Goal: Task Accomplishment & Management: Manage account settings

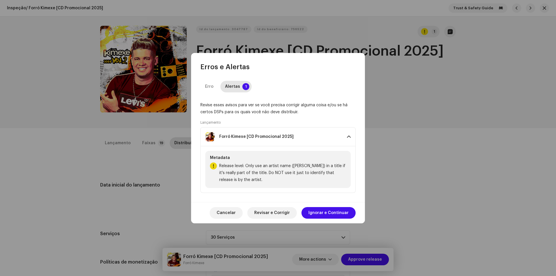
scroll to position [695, 0]
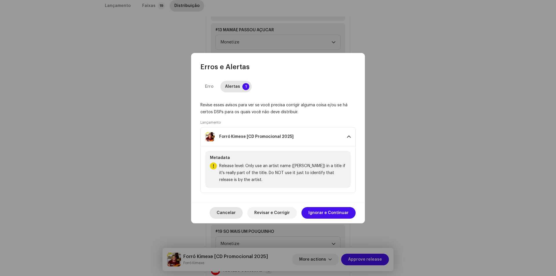
click at [223, 208] on span "Cancelar" at bounding box center [226, 213] width 19 height 12
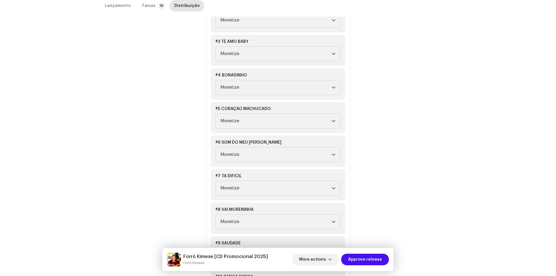
scroll to position [174, 0]
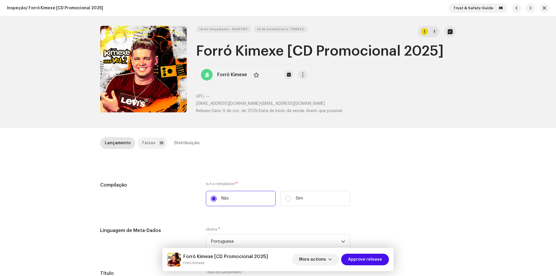
click at [158, 144] on p-badge "19" at bounding box center [161, 143] width 7 height 7
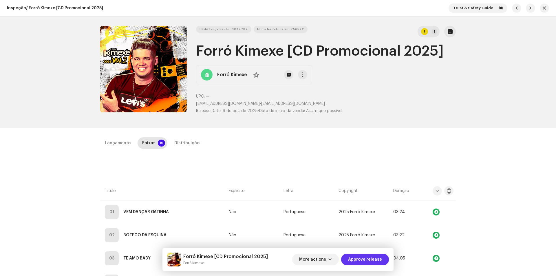
click at [368, 259] on span "Approve release" at bounding box center [365, 260] width 34 height 12
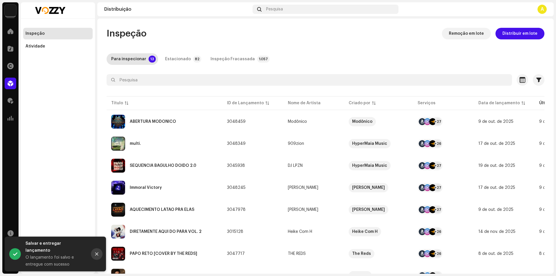
click at [97, 256] on icon "Close" at bounding box center [96, 254] width 3 height 3
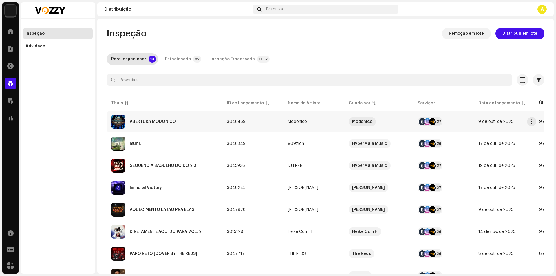
click at [213, 118] on div "ABERTURA MODÔNICO" at bounding box center [164, 122] width 107 height 14
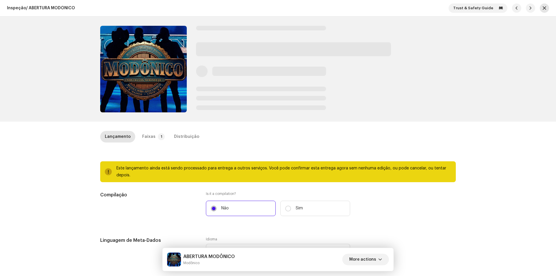
click at [543, 10] on span "button" at bounding box center [544, 8] width 3 height 5
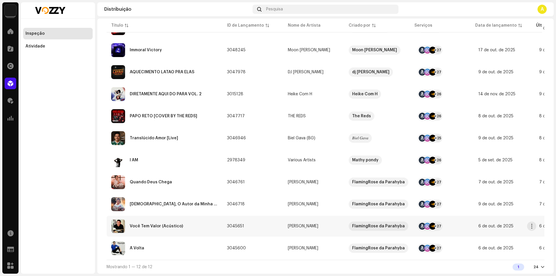
scroll to position [119, 0]
click at [155, 243] on div "A Volta" at bounding box center [164, 248] width 107 height 14
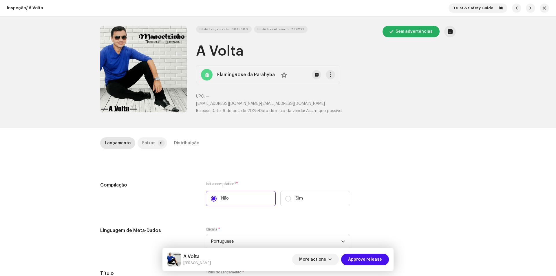
click at [161, 145] on p-tab "Faixas 9" at bounding box center [153, 143] width 30 height 12
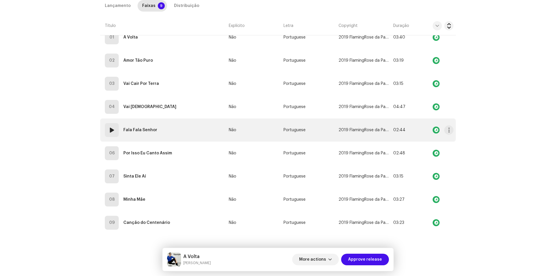
scroll to position [30, 0]
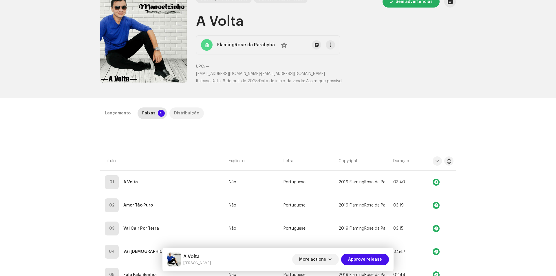
click at [181, 110] on div "Distribuição" at bounding box center [186, 114] width 25 height 12
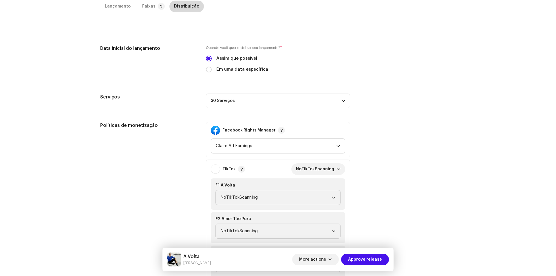
scroll to position [146, 0]
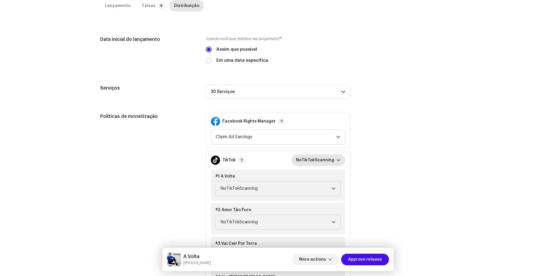
click at [307, 160] on span "NoTikTokScanning" at bounding box center [316, 160] width 41 height 12
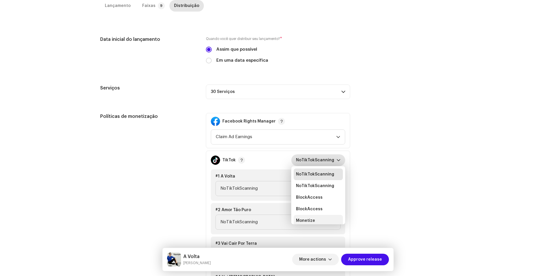
click at [302, 220] on span "Monetize" at bounding box center [305, 221] width 19 height 6
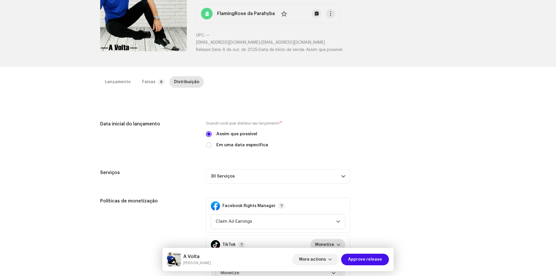
scroll to position [0, 0]
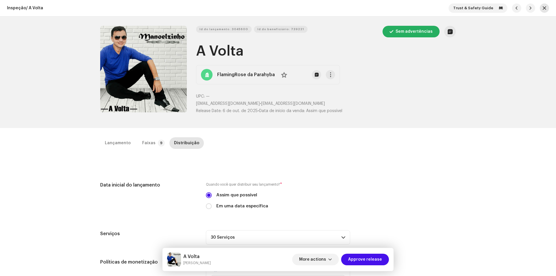
click at [540, 9] on button "button" at bounding box center [544, 7] width 9 height 9
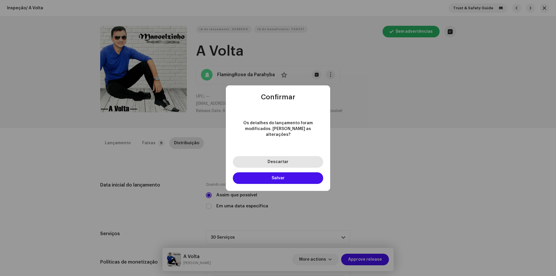
click at [298, 159] on button "Descartar" at bounding box center [278, 162] width 90 height 12
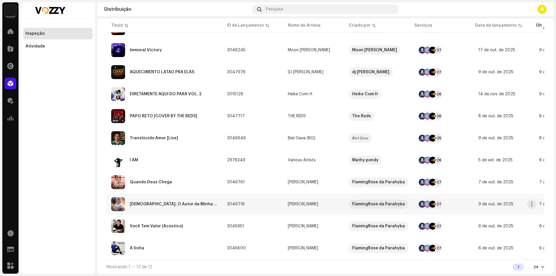
scroll to position [119, 0]
click at [205, 223] on div "Você Tem Valor (Acústico)" at bounding box center [164, 226] width 107 height 14
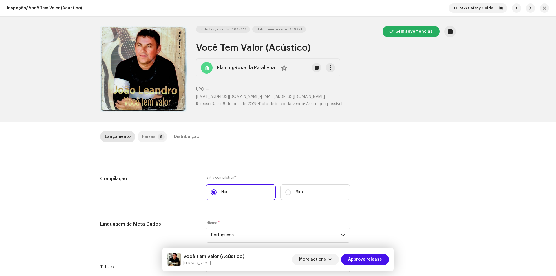
click at [147, 136] on div "Faixas" at bounding box center [148, 137] width 13 height 12
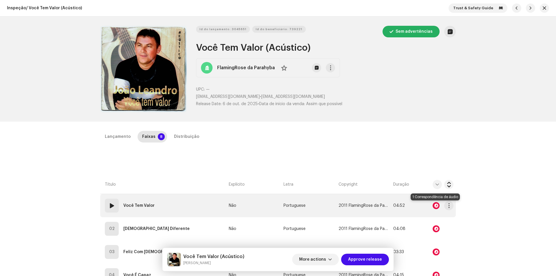
click at [434, 206] on div at bounding box center [436, 205] width 7 height 7
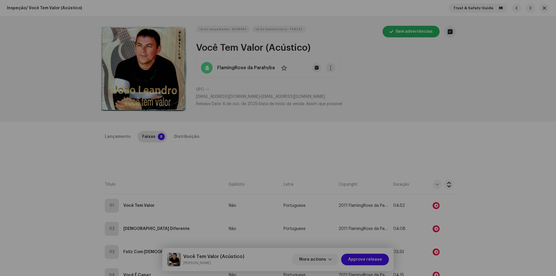
click at [378, 160] on div "Audio Recognition by Remix/Sample 1 All results require review/listening to avo…" at bounding box center [278, 138] width 556 height 276
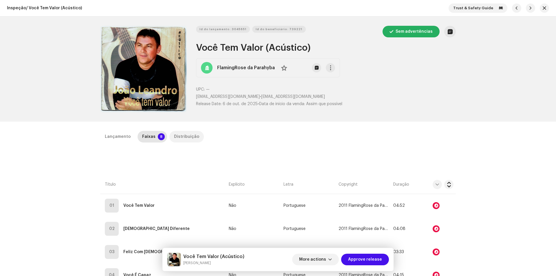
click at [185, 139] on div "Distribuição" at bounding box center [186, 137] width 25 height 12
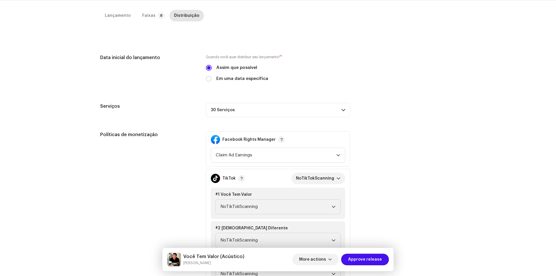
scroll to position [174, 0]
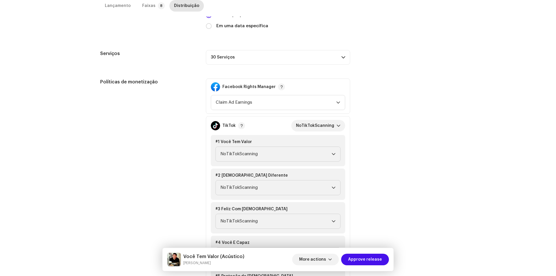
click at [320, 118] on div "TikTok NoTikTokScanning #1 Você Tem Valor NoTikTokScanning #2 Deus Diferente No…" at bounding box center [278, 260] width 144 height 289
click at [320, 126] on span "NoTikTokScanning" at bounding box center [316, 126] width 41 height 12
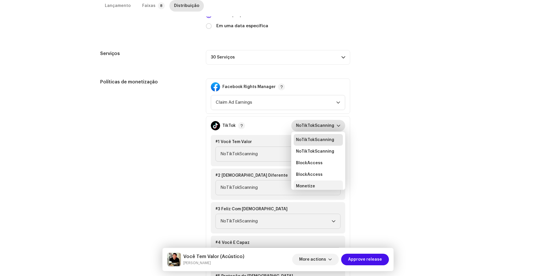
scroll to position [2, 0]
drag, startPoint x: 303, startPoint y: 180, endPoint x: 312, endPoint y: 194, distance: 16.7
click at [303, 180] on li "Monetize" at bounding box center [318, 184] width 49 height 12
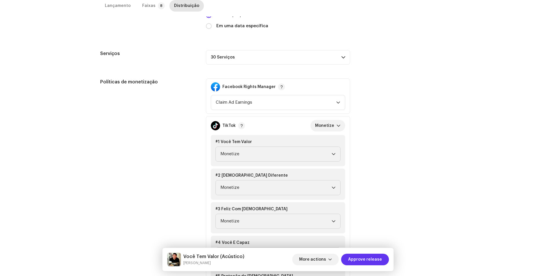
click at [357, 261] on span "Approve release" at bounding box center [365, 260] width 34 height 12
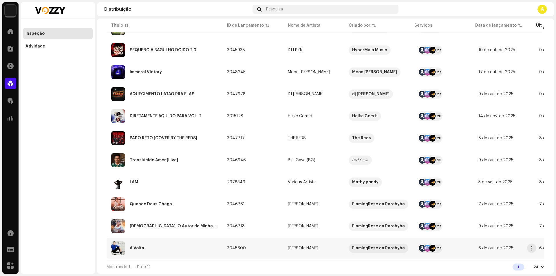
scroll to position [97, 0]
click at [186, 177] on div "I AM" at bounding box center [164, 182] width 107 height 14
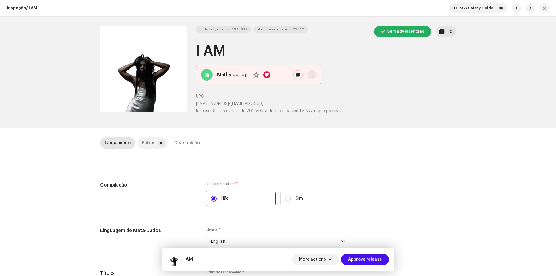
click at [158, 142] on p-badge "10" at bounding box center [162, 143] width 8 height 7
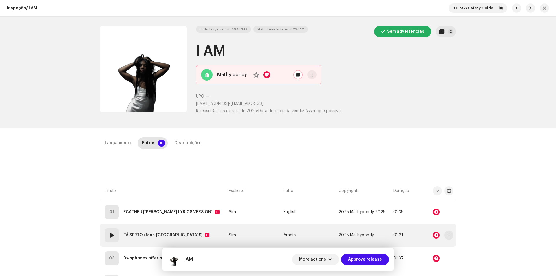
scroll to position [58, 0]
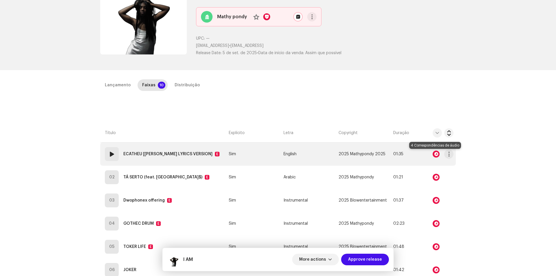
click at [436, 154] on div at bounding box center [436, 154] width 7 height 7
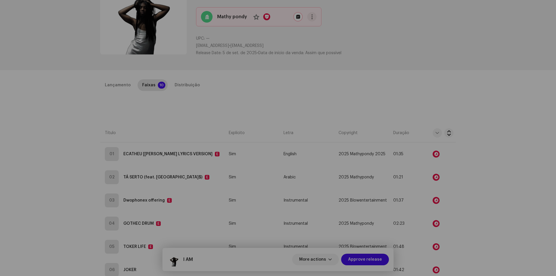
click at [386, 113] on div "Audio Recognition by Remix/Sample 4 All results require review/listening to avo…" at bounding box center [278, 138] width 556 height 276
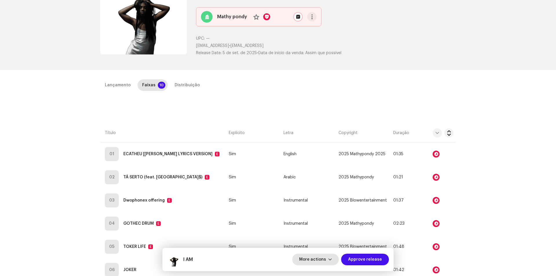
click at [324, 262] on span "More actions" at bounding box center [312, 260] width 27 height 12
click at [321, 223] on span "Falha e Retorno" at bounding box center [318, 222] width 32 height 5
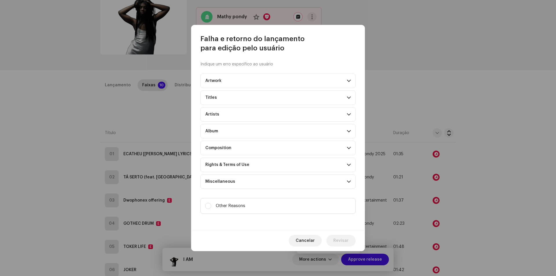
click at [262, 165] on p-accordion-header "Rights & Terms of Use" at bounding box center [278, 165] width 155 height 14
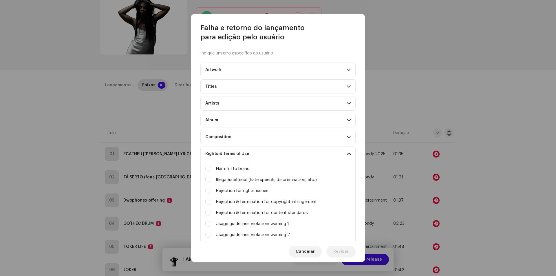
click at [271, 159] on p-accordion-header "Rights & Terms of Use" at bounding box center [278, 154] width 155 height 14
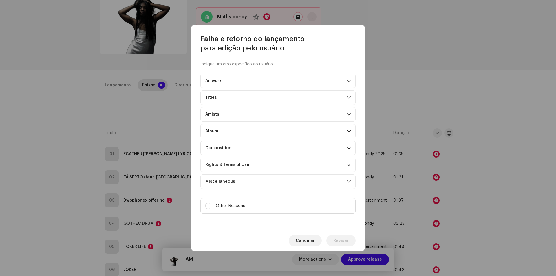
click at [272, 144] on p-accordion-header "Composition" at bounding box center [278, 148] width 155 height 14
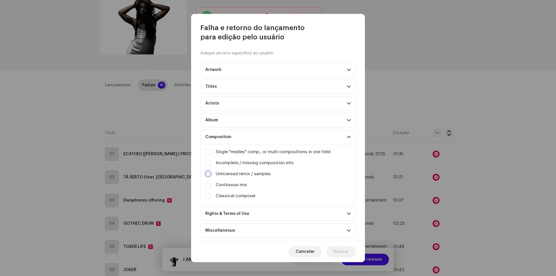
click at [207, 176] on input "Irrelevant / excessive information" at bounding box center [208, 174] width 6 height 6
checkbox input "true"
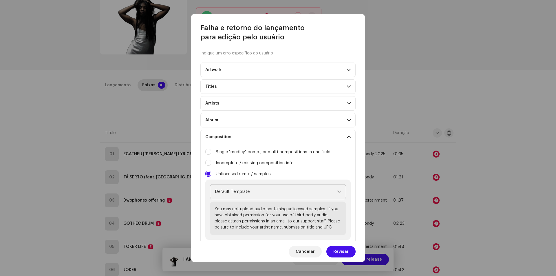
click at [279, 194] on span "Default Template" at bounding box center [276, 192] width 122 height 14
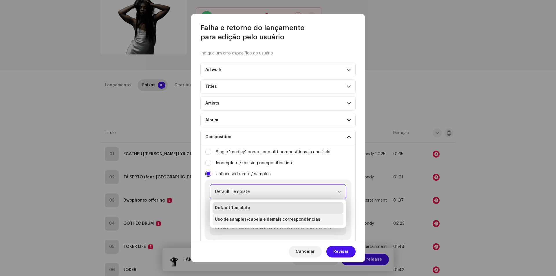
click at [265, 220] on span "Uso de samples/capela e demais correspondências" at bounding box center [267, 220] width 105 height 6
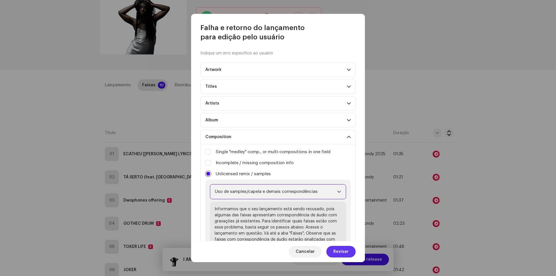
click at [340, 254] on span "Revisar" at bounding box center [341, 252] width 15 height 12
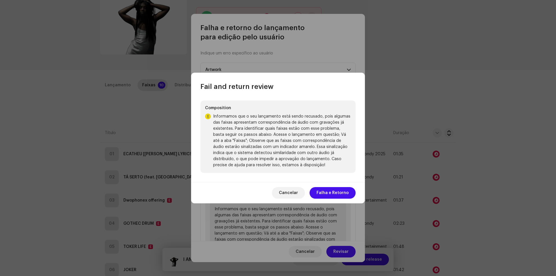
click at [330, 192] on span "Falha e Retorno" at bounding box center [333, 193] width 32 height 12
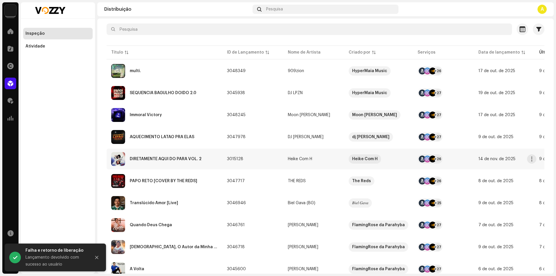
scroll to position [74, 0]
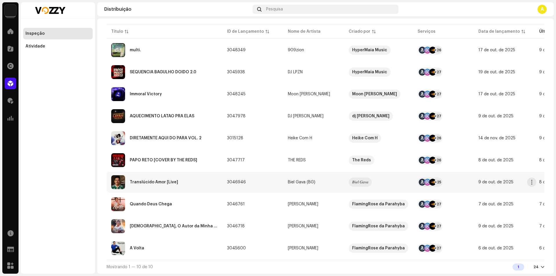
click at [193, 180] on div "Translúcido Amor [Live]" at bounding box center [164, 182] width 107 height 14
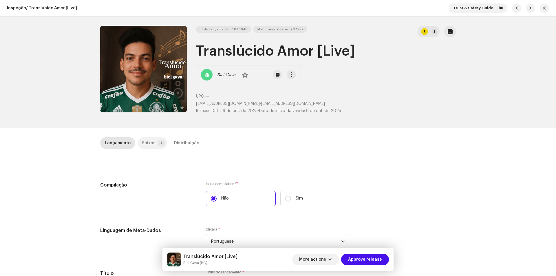
click at [153, 143] on p-tab "Faixas 1" at bounding box center [153, 143] width 30 height 12
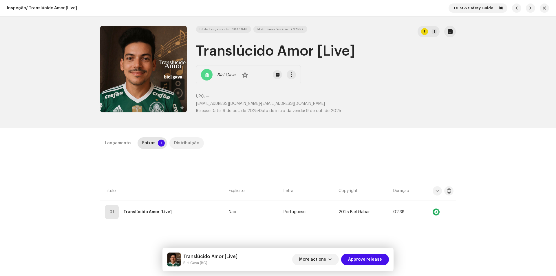
click at [183, 141] on div "Distribuição" at bounding box center [186, 143] width 25 height 12
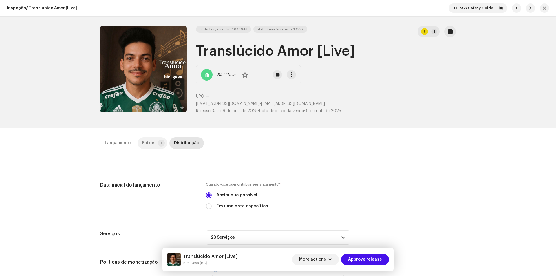
click at [147, 140] on div "Faixas" at bounding box center [148, 143] width 13 height 12
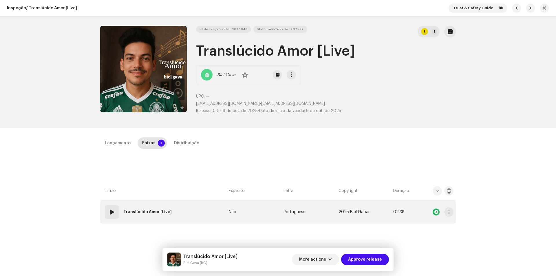
click at [109, 210] on span at bounding box center [111, 212] width 7 height 7
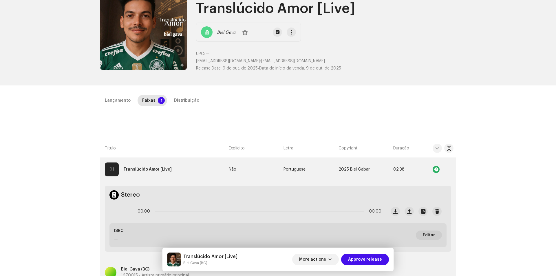
scroll to position [58, 0]
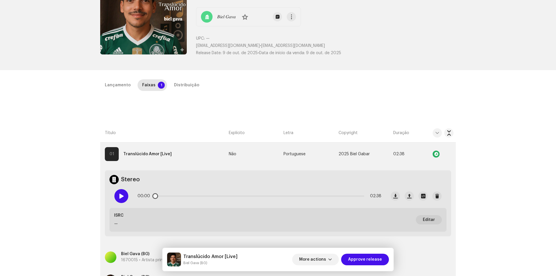
click at [121, 197] on span at bounding box center [121, 196] width 5 height 5
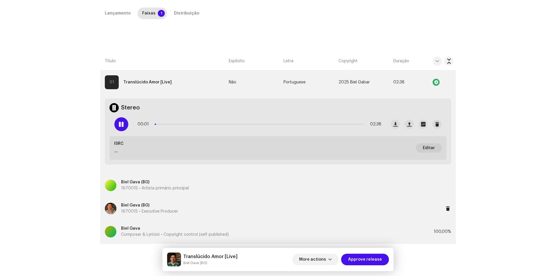
scroll to position [137, 0]
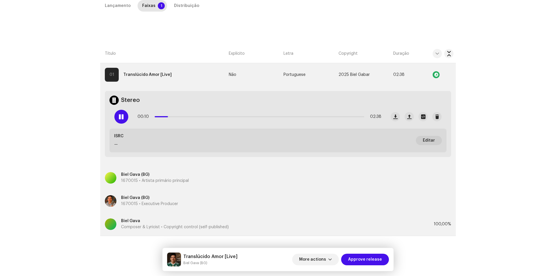
click at [490, 196] on div "Inspeção / Translúcido Amor [Live] Trust & Safety Guide Id do lançamento: 30469…" at bounding box center [278, 138] width 556 height 276
click at [122, 117] on span at bounding box center [121, 116] width 5 height 5
click at [326, 256] on span "More actions" at bounding box center [312, 260] width 27 height 12
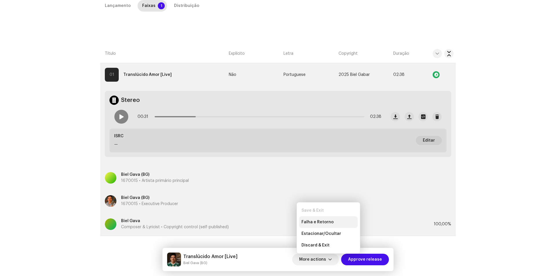
click at [327, 222] on span "Falha e Retorno" at bounding box center [318, 222] width 32 height 5
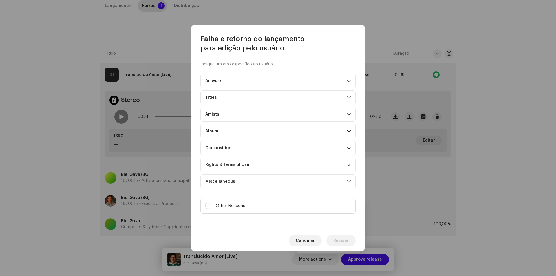
click at [220, 145] on p-accordion-header "Composition" at bounding box center [278, 148] width 155 height 14
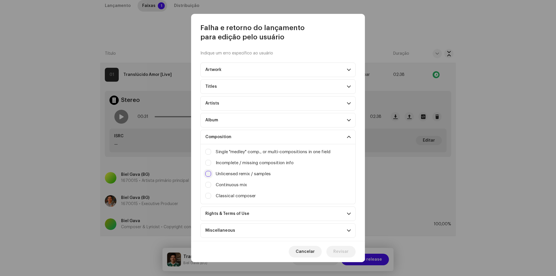
click at [209, 175] on input "Irrelevant / excessive information" at bounding box center [208, 174] width 6 height 6
checkbox input "true"
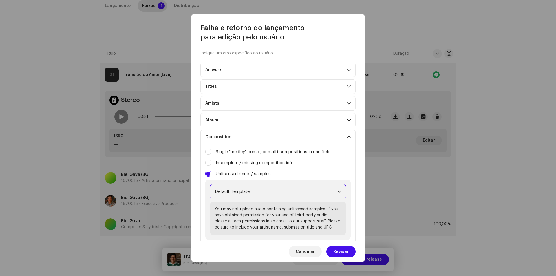
click at [233, 191] on span "Default Template" at bounding box center [276, 192] width 122 height 14
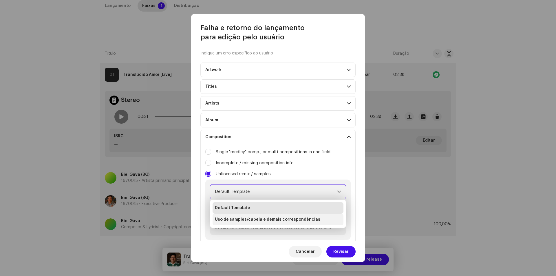
click at [256, 221] on span "Uso de samples/capela e demais correspondências" at bounding box center [267, 220] width 105 height 6
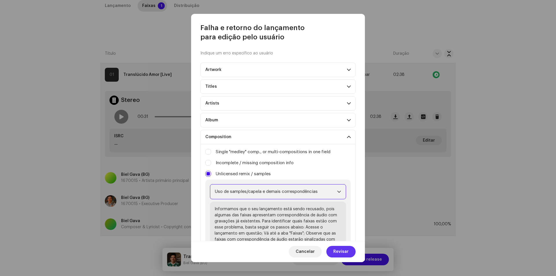
click at [347, 253] on span "Revisar" at bounding box center [341, 252] width 15 height 12
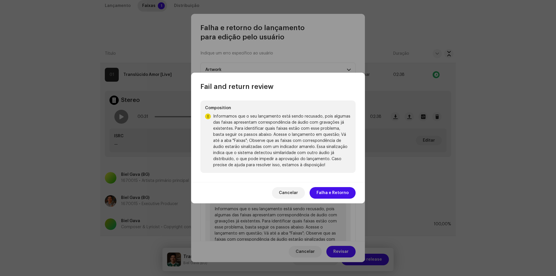
click at [334, 199] on div "Cancelar Falha e Retorno" at bounding box center [278, 192] width 174 height 21
click at [336, 196] on span "Falha e Retorno" at bounding box center [333, 193] width 32 height 12
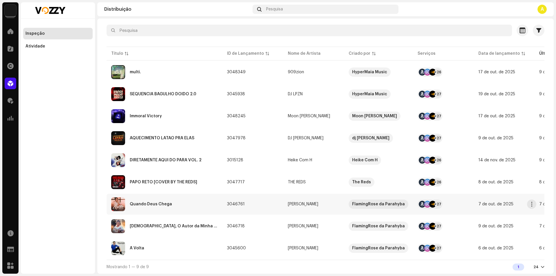
scroll to position [52, 0]
click at [207, 178] on div "PAPO RETO [COVER BY THE REDS]" at bounding box center [164, 182] width 107 height 14
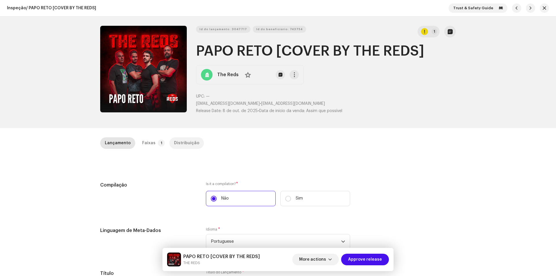
scroll to position [58, 0]
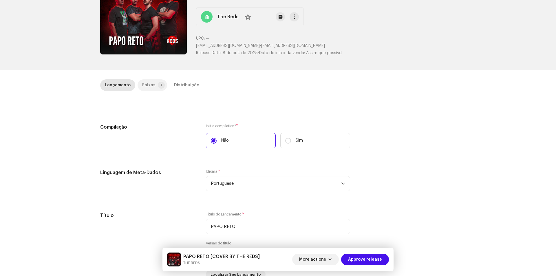
click at [147, 85] on div "Faixas" at bounding box center [148, 85] width 13 height 12
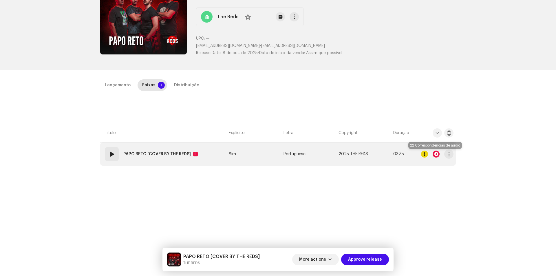
click at [437, 155] on div at bounding box center [436, 154] width 7 height 7
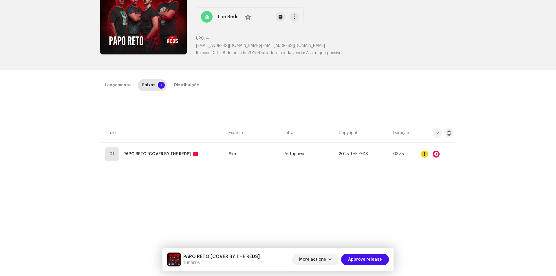
click at [117, 180] on div "Audio Recognition by Cover 22 All results require review/listening to avoid inf…" at bounding box center [278, 138] width 556 height 276
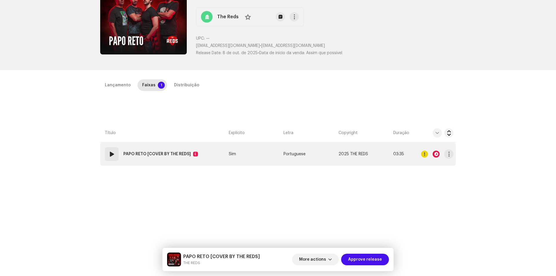
click at [112, 154] on span at bounding box center [111, 154] width 7 height 7
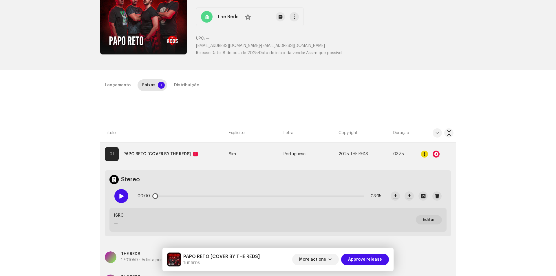
click at [121, 198] on span at bounding box center [121, 196] width 5 height 5
click at [438, 155] on div at bounding box center [436, 154] width 7 height 7
click at [395, 102] on div "Audio Recognition by Cover 22 All results require review/listening to avoid inf…" at bounding box center [278, 138] width 556 height 276
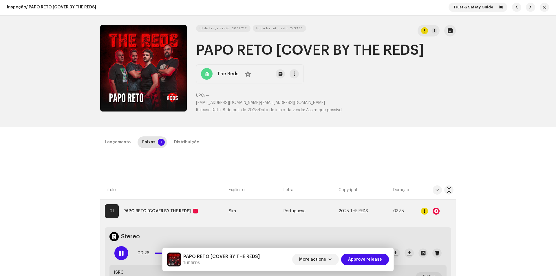
scroll to position [0, 0]
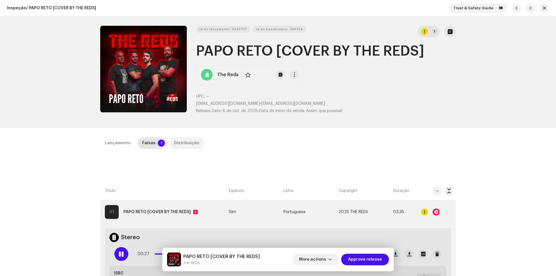
click at [187, 142] on div "Distribuição" at bounding box center [186, 143] width 25 height 12
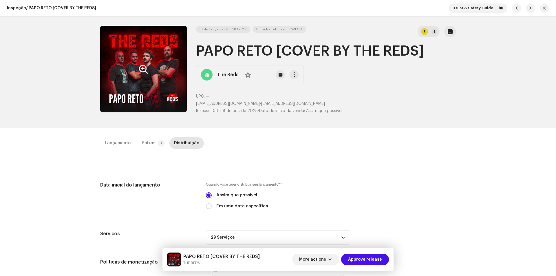
click at [143, 69] on icon "Zoom Image" at bounding box center [143, 69] width 9 height 5
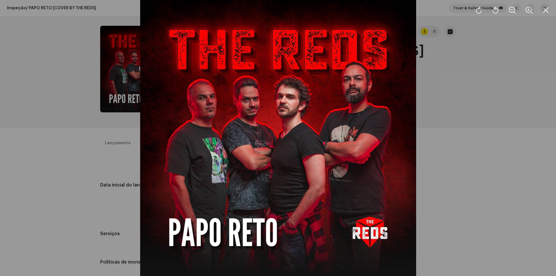
click at [455, 71] on div at bounding box center [278, 138] width 556 height 276
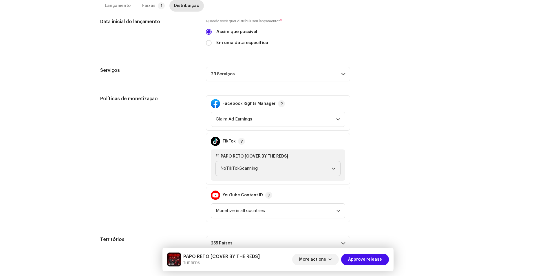
scroll to position [174, 0]
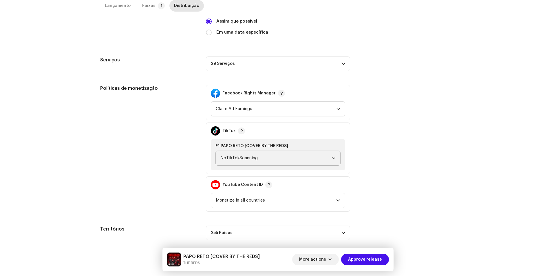
click at [234, 157] on span "NoTikTokScanning" at bounding box center [276, 158] width 111 height 14
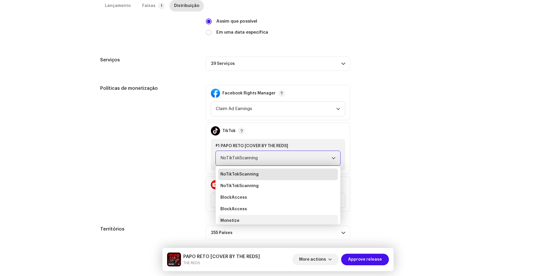
scroll to position [2, 0]
click at [231, 216] on span "Monetize" at bounding box center [230, 219] width 19 height 6
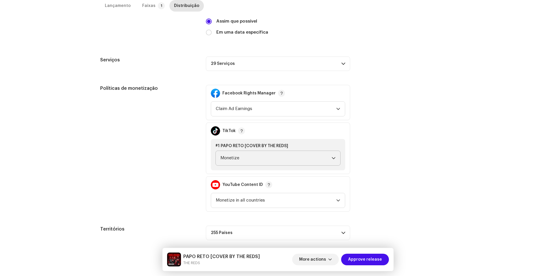
drag, startPoint x: 155, startPoint y: 3, endPoint x: 167, endPoint y: 11, distance: 14.0
click at [158, 4] on p-badge "1" at bounding box center [161, 5] width 7 height 7
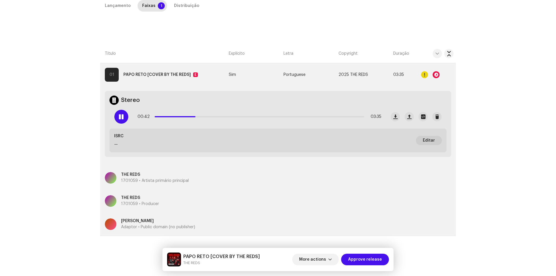
scroll to position [137, 0]
click at [433, 76] on div at bounding box center [436, 74] width 7 height 7
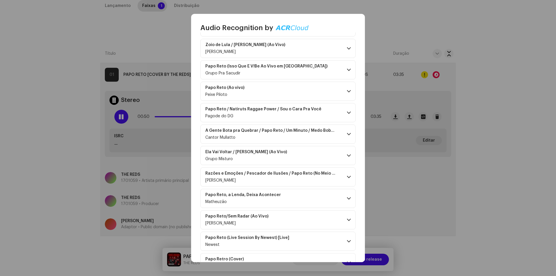
scroll to position [309, 0]
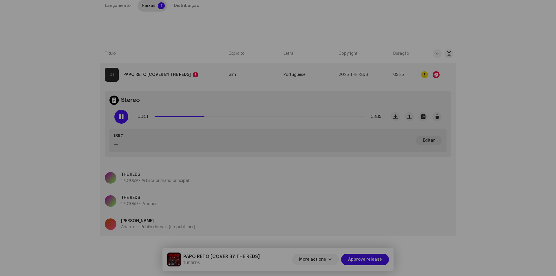
click at [467, 143] on div "Audio Recognition by Cover 22 All results require review/listening to avoid inf…" at bounding box center [278, 138] width 556 height 276
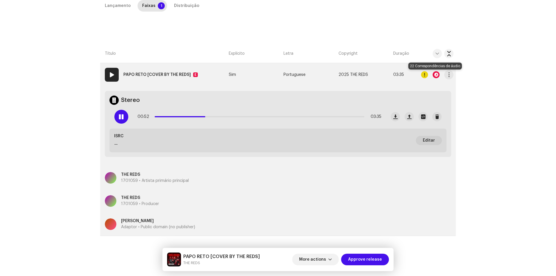
click at [434, 74] on div at bounding box center [436, 74] width 7 height 7
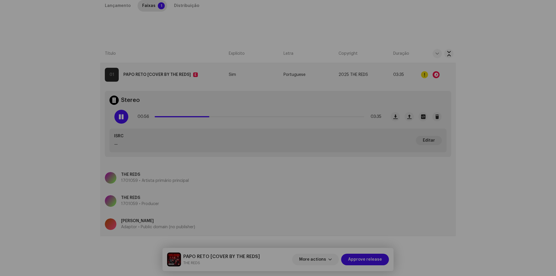
scroll to position [420, 0]
click at [533, 29] on div "Audio Recognition by Cover 22 All results require review/listening to avoid inf…" at bounding box center [278, 138] width 556 height 276
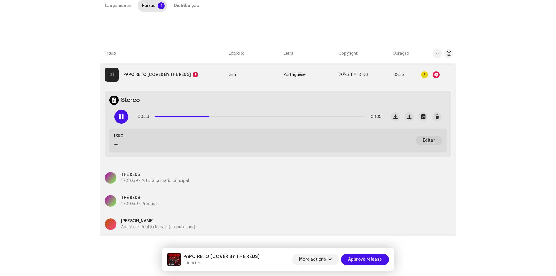
scroll to position [0, 0]
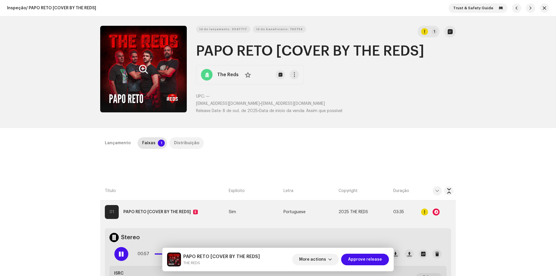
click at [183, 143] on div "Distribuição" at bounding box center [186, 143] width 25 height 12
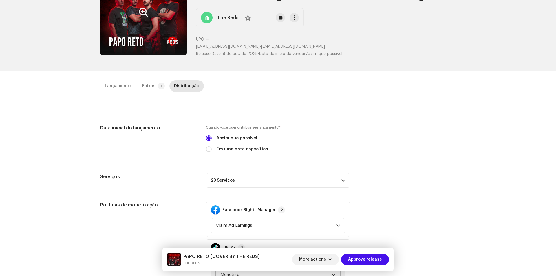
scroll to position [145, 0]
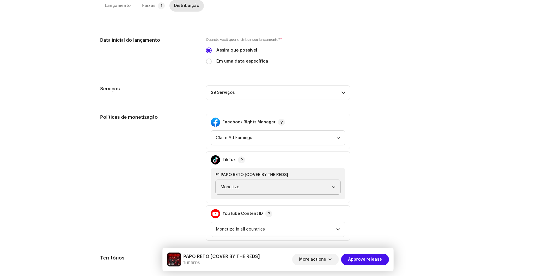
click at [268, 91] on p-accordion-header "29 Serviços" at bounding box center [278, 92] width 144 height 14
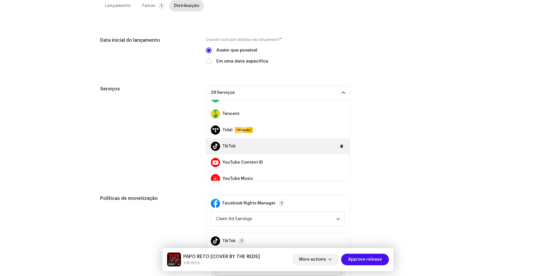
scroll to position [390, 0]
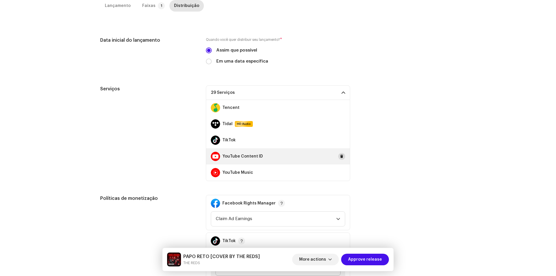
click at [341, 155] on button at bounding box center [341, 156] width 7 height 7
click at [400, 160] on div "Serviços 28 Serviços Amazon HD Audio Anghami Audiomack AWA Boomplay Facebook Au…" at bounding box center [278, 133] width 356 height 96
click at [277, 90] on p-accordion-header "28 Serviços" at bounding box center [278, 92] width 144 height 14
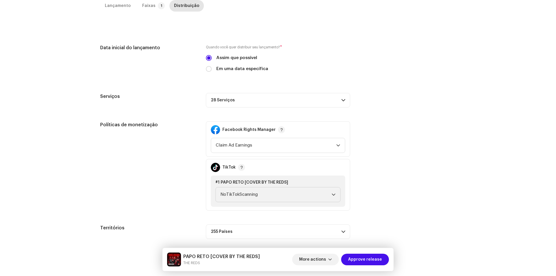
scroll to position [137, 0]
click at [272, 198] on span "NoTikTokScanning" at bounding box center [276, 194] width 111 height 14
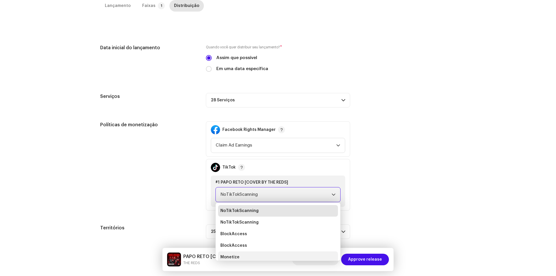
scroll to position [2, 0]
click at [244, 255] on li "Monetize" at bounding box center [278, 255] width 120 height 12
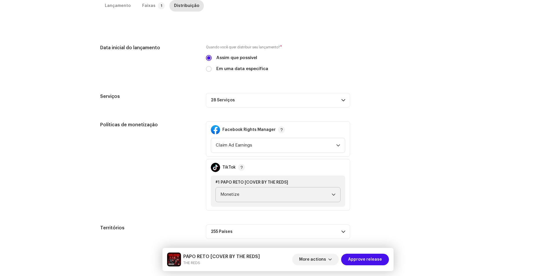
click at [367, 167] on div "Políticas de monetização Facebook Rights Manager Claim Ad Earnings TikTok #1 PA…" at bounding box center [278, 165] width 356 height 89
click at [312, 261] on span "More actions" at bounding box center [312, 260] width 27 height 12
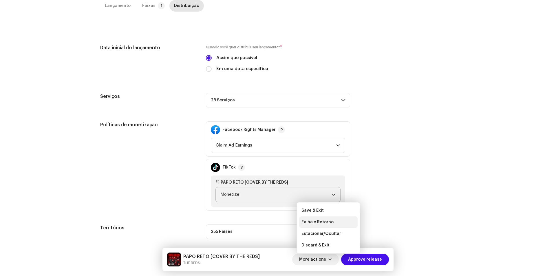
click at [321, 224] on span "Falha e Retorno" at bounding box center [318, 222] width 32 height 5
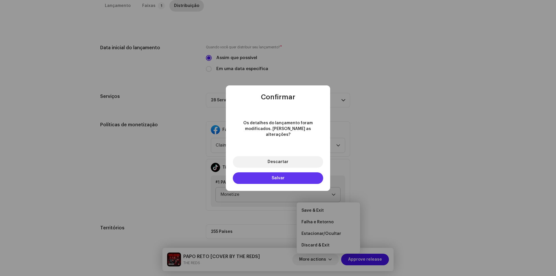
click at [287, 176] on button "Salvar" at bounding box center [278, 178] width 90 height 12
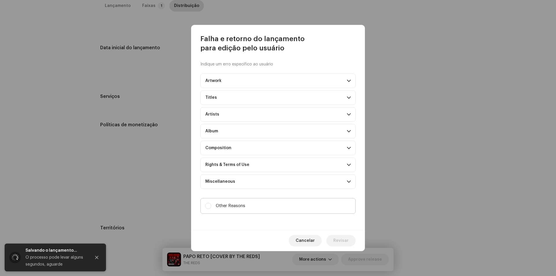
click at [247, 207] on label "Other Reasons" at bounding box center [278, 206] width 155 height 16
click at [211, 207] on input "Other Reasons" at bounding box center [208, 206] width 6 height 6
checkbox input "true"
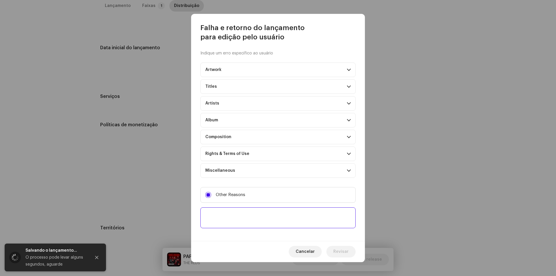
click at [252, 220] on textarea at bounding box center [278, 217] width 155 height 21
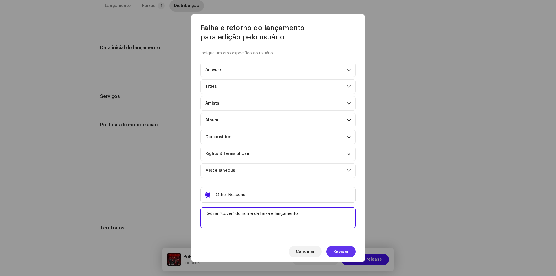
type textarea "Retirar ''cover'' do nome da faixa e lançamento"
click at [339, 246] on span "Revisar" at bounding box center [341, 252] width 15 height 12
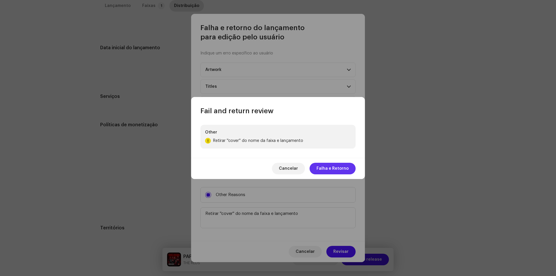
click at [340, 169] on span "Falha e Retorno" at bounding box center [333, 169] width 32 height 12
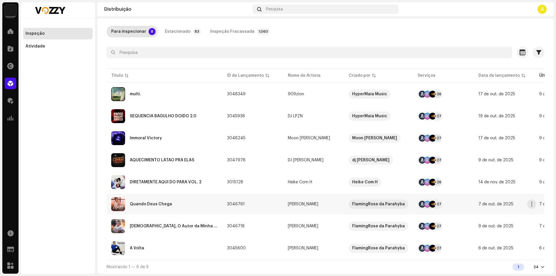
scroll to position [30, 0]
click at [216, 179] on div "DIRETAMENTE AQUI DO PARÁ VOL. 2" at bounding box center [164, 182] width 107 height 14
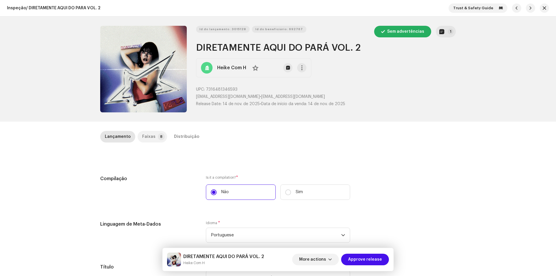
click at [150, 137] on div "Faixas" at bounding box center [148, 137] width 13 height 12
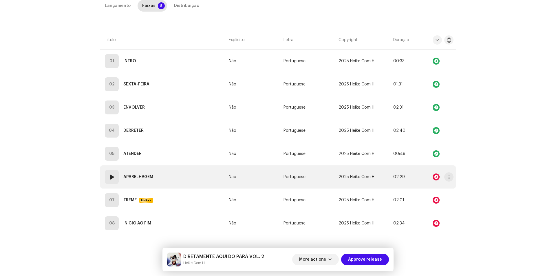
scroll to position [145, 0]
click at [436, 179] on div at bounding box center [436, 176] width 7 height 7
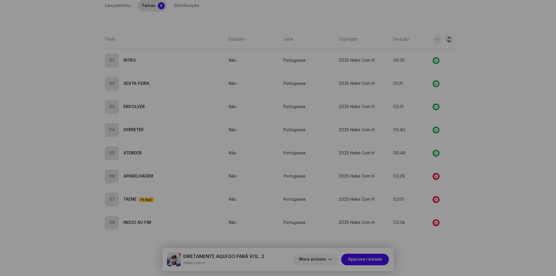
click at [496, 148] on div "Audio Recognition by Remix/Sample 1 All results require review/listening to avo…" at bounding box center [278, 138] width 556 height 276
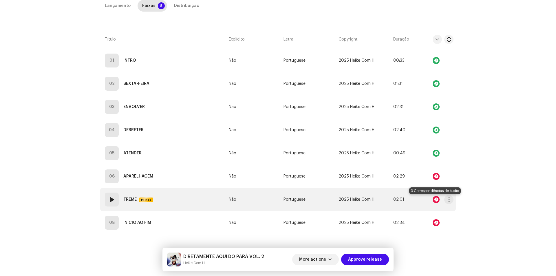
click at [433, 201] on div at bounding box center [436, 199] width 7 height 7
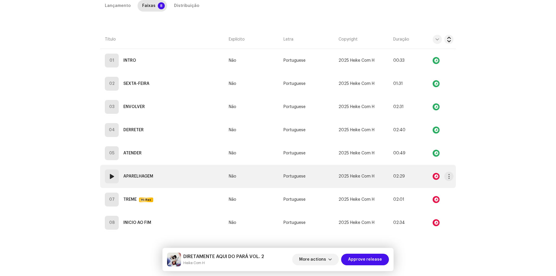
drag, startPoint x: 498, startPoint y: 161, endPoint x: 432, endPoint y: 185, distance: 69.7
click at [498, 162] on div "Audio Recognition by Remix/Sample 3 All results require review/listening to avo…" at bounding box center [278, 138] width 556 height 276
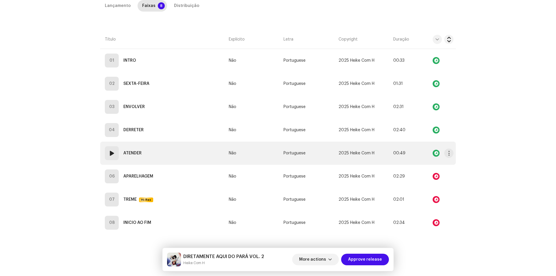
click at [435, 150] on div at bounding box center [437, 153] width 32 height 12
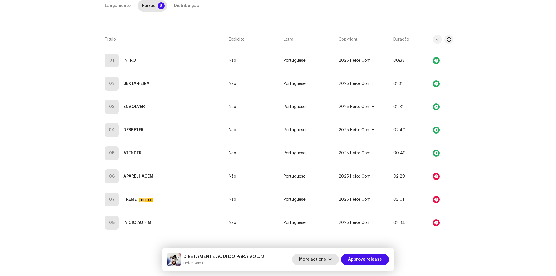
click at [326, 259] on span "More actions" at bounding box center [312, 260] width 27 height 12
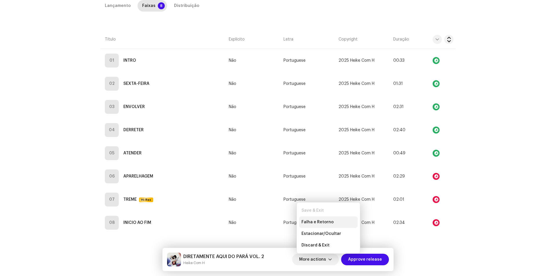
click at [328, 220] on span "Falha e Retorno" at bounding box center [318, 222] width 32 height 5
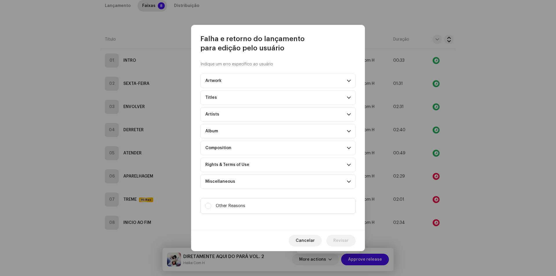
click at [210, 147] on div "Composition" at bounding box center [218, 148] width 26 height 5
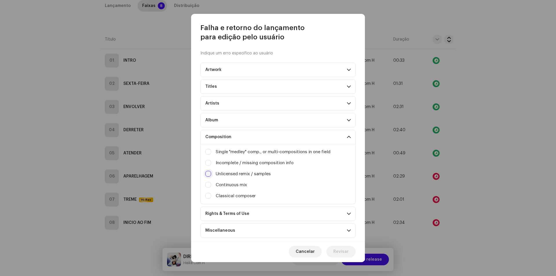
click at [209, 174] on input "Irrelevant / excessive information" at bounding box center [208, 174] width 6 height 6
checkbox input "true"
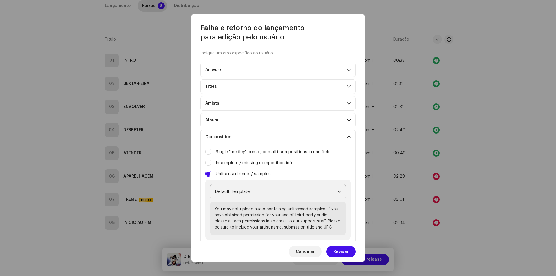
click at [242, 193] on span "Default Template" at bounding box center [276, 192] width 122 height 14
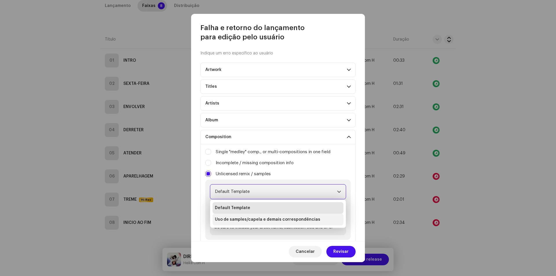
click at [249, 218] on span "Uso de samples/capela e demais correspondências" at bounding box center [267, 220] width 105 height 6
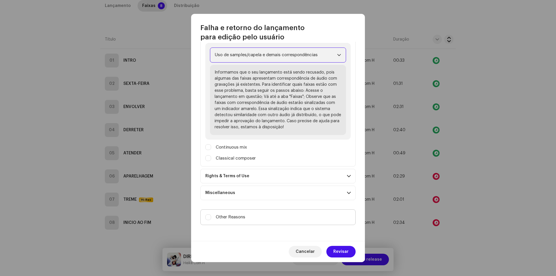
click at [252, 219] on label "Other Reasons" at bounding box center [278, 218] width 155 height 16
click at [211, 219] on input "Other Reasons" at bounding box center [208, 217] width 6 height 6
checkbox input "true"
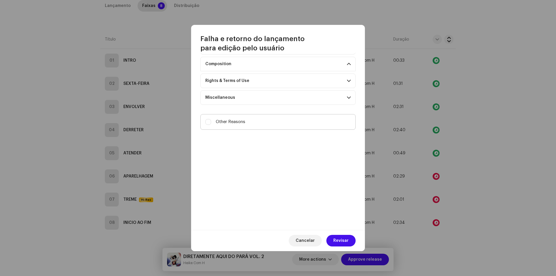
checkbox input "false"
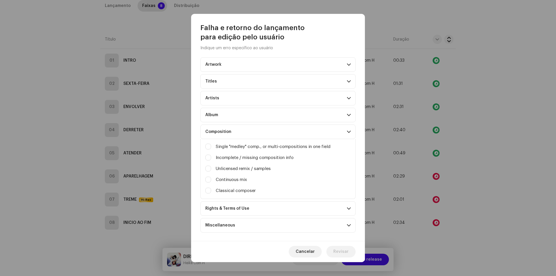
scroll to position [4, 0]
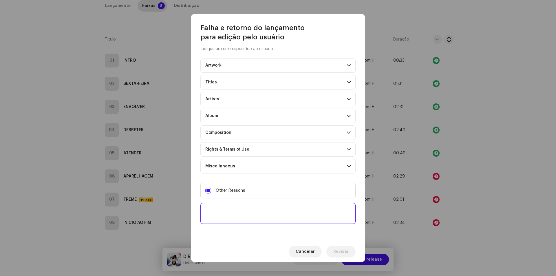
click at [246, 210] on textarea at bounding box center [278, 213] width 155 height 21
click at [273, 209] on textarea at bounding box center [278, 213] width 155 height 21
type textarea "Três faixas possuem correspondência de áudio"
click at [347, 248] on span "Revisar" at bounding box center [341, 252] width 15 height 12
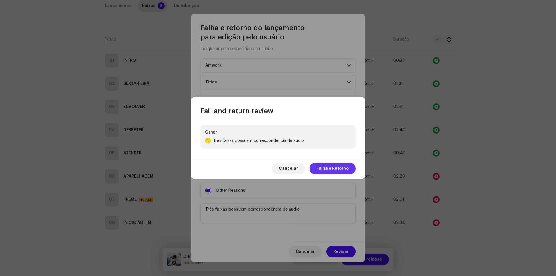
click at [338, 169] on span "Falha e Retorno" at bounding box center [333, 169] width 32 height 12
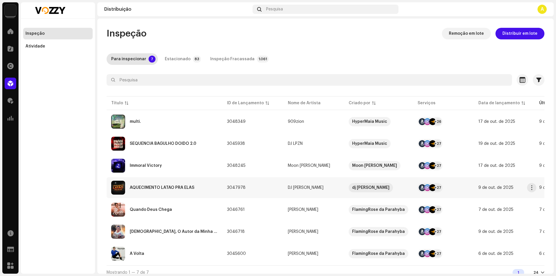
click at [209, 182] on div "AQUECIMENTO LATÃO PRA ELAS" at bounding box center [164, 188] width 107 height 14
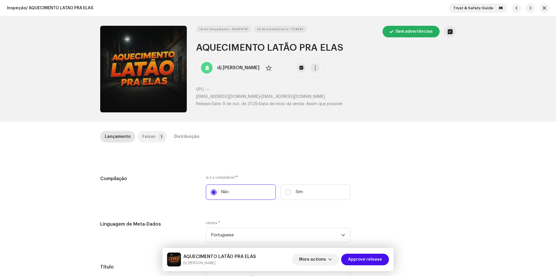
click at [142, 135] on div "Faixas" at bounding box center [148, 137] width 13 height 12
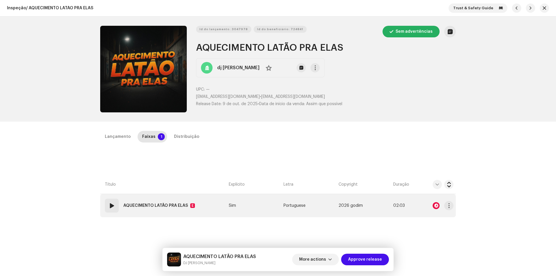
click at [108, 207] on span at bounding box center [111, 205] width 7 height 7
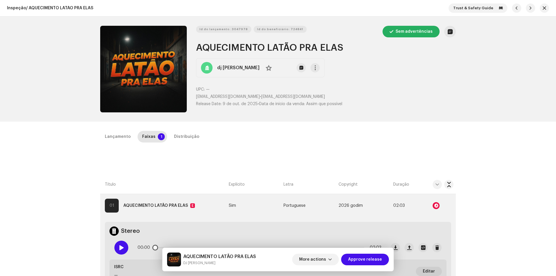
click at [119, 249] on span at bounding box center [121, 247] width 5 height 5
click at [436, 207] on div at bounding box center [436, 205] width 7 height 7
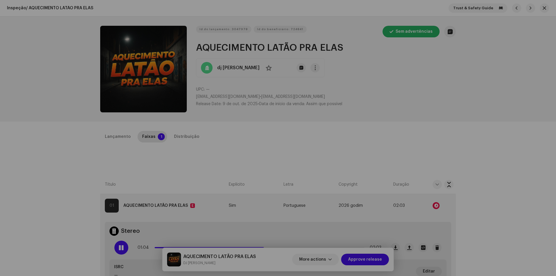
click at [498, 201] on div "Audio Recognition by Remix/Sample 177 Cover 2 Speech ! All results require revi…" at bounding box center [278, 138] width 556 height 276
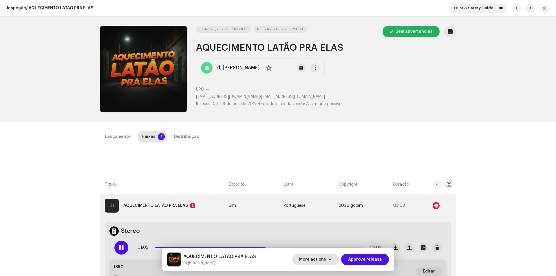
click at [320, 258] on span "More actions" at bounding box center [312, 260] width 27 height 12
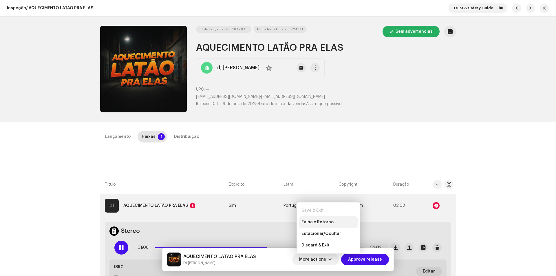
click at [335, 225] on div "Falha e Retorno" at bounding box center [328, 222] width 59 height 12
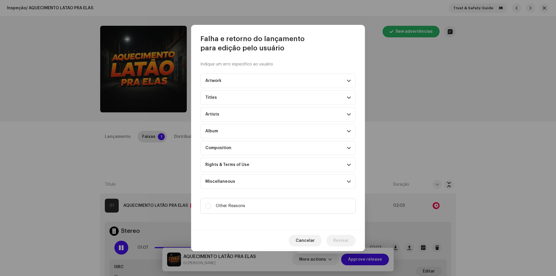
click at [282, 144] on p-accordion-header "Composition" at bounding box center [278, 148] width 155 height 14
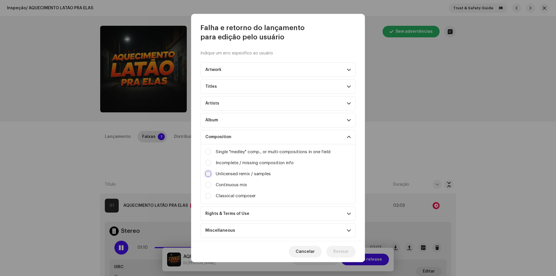
click at [207, 174] on input "Irrelevant / excessive information" at bounding box center [208, 174] width 6 height 6
checkbox input "true"
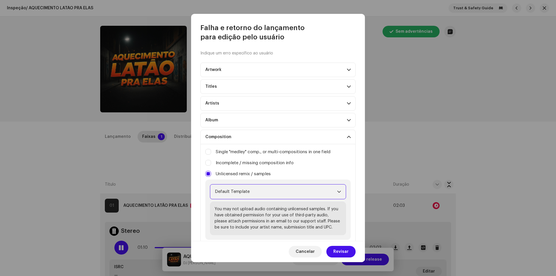
click at [240, 192] on span "Default Template" at bounding box center [276, 192] width 122 height 14
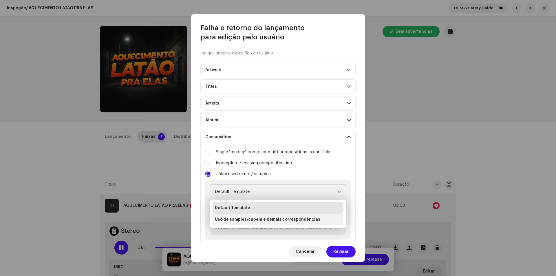
click at [242, 219] on span "Uso de samples/capela e demais correspondências" at bounding box center [267, 220] width 105 height 6
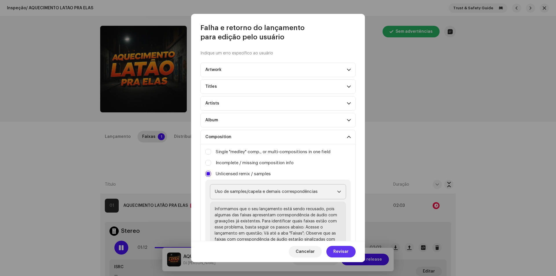
click at [338, 252] on span "Revisar" at bounding box center [341, 252] width 15 height 12
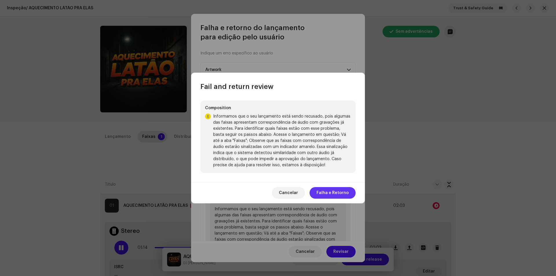
click at [331, 194] on span "Falha e Retorno" at bounding box center [333, 193] width 32 height 12
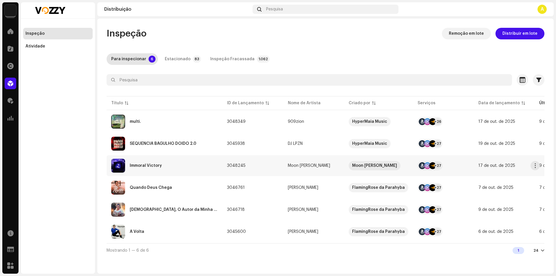
click at [188, 168] on div "Immoral Victory" at bounding box center [164, 166] width 107 height 14
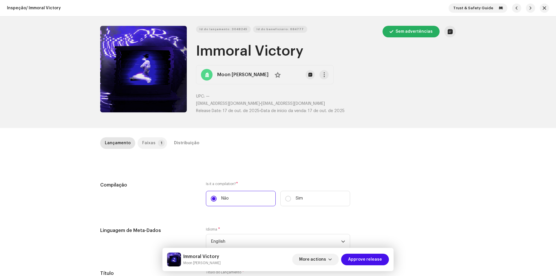
click at [147, 143] on div "Faixas" at bounding box center [148, 143] width 13 height 12
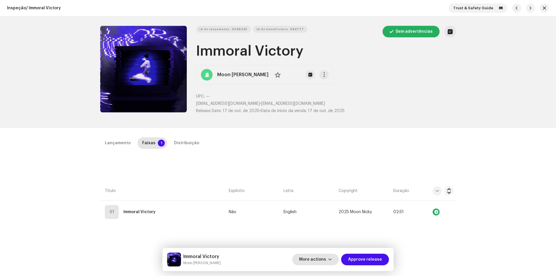
click at [319, 256] on span "More actions" at bounding box center [312, 260] width 27 height 12
click at [244, 160] on div "Lançamento Faixas 1 Distribuição Compilação Is it a compilation? * Não Sim Ling…" at bounding box center [278, 261] width 374 height 248
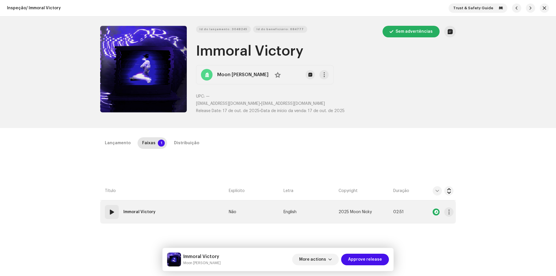
click at [108, 210] on span at bounding box center [111, 212] width 7 height 7
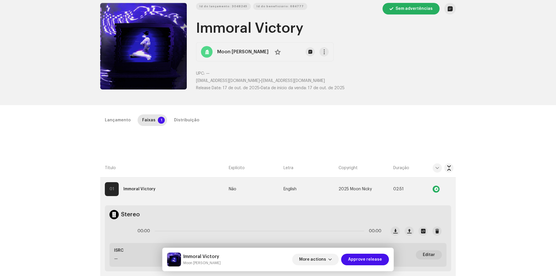
scroll to position [58, 0]
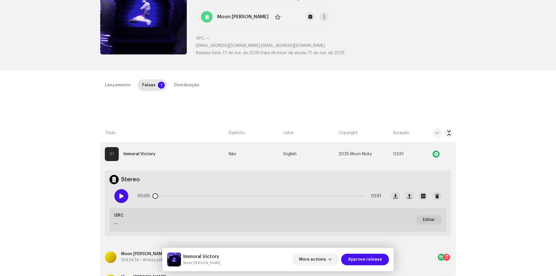
click at [122, 197] on span at bounding box center [121, 196] width 5 height 5
click at [329, 258] on button "More actions" at bounding box center [315, 260] width 47 height 12
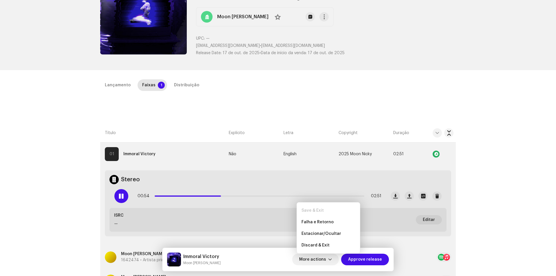
click at [527, 113] on div "Inspeção / Immoral Victory Trust & Safety Guide Id do lançamento: 3048245 Id do…" at bounding box center [278, 138] width 556 height 276
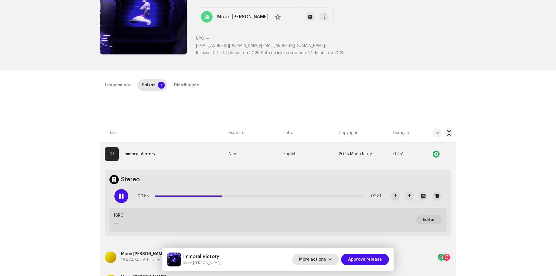
click at [322, 259] on span "More actions" at bounding box center [312, 260] width 27 height 12
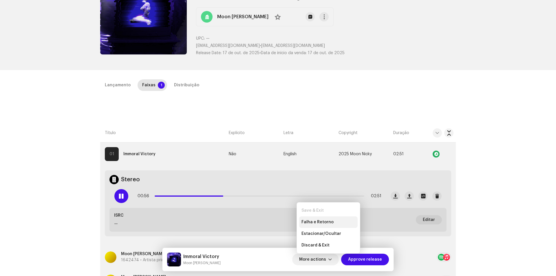
click at [327, 221] on span "Falha e Retorno" at bounding box center [318, 222] width 32 height 5
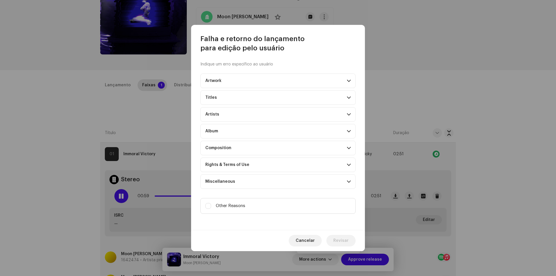
click at [258, 80] on p-accordion-header "Artwork" at bounding box center [278, 81] width 155 height 14
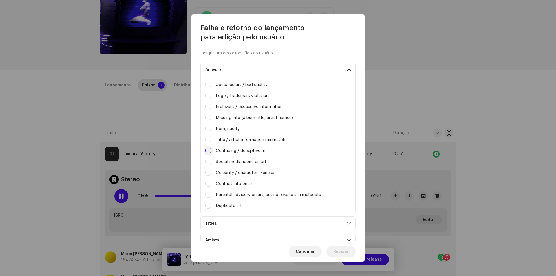
click at [210, 150] on input "Confusing / deceptive art" at bounding box center [208, 151] width 6 height 6
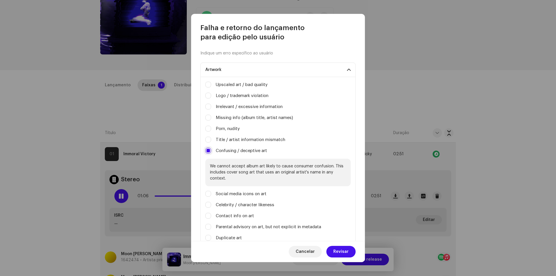
click at [210, 150] on input "Confusing / deceptive art" at bounding box center [208, 151] width 6 height 6
checkbox input "false"
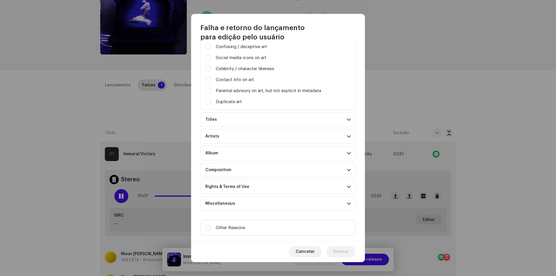
scroll to position [115, 0]
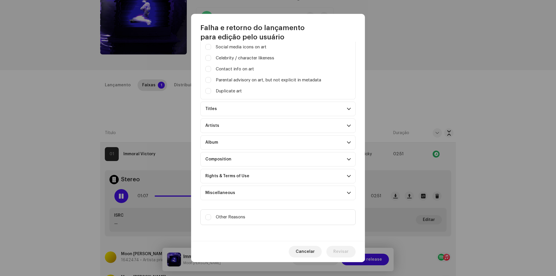
click at [232, 128] on p-accordion-header "Artists" at bounding box center [278, 126] width 155 height 14
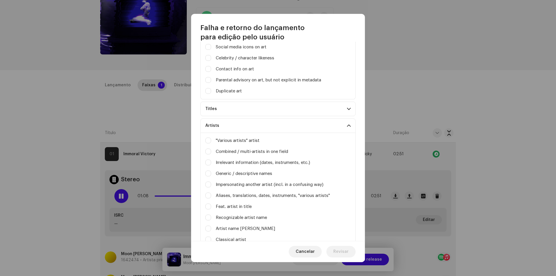
click at [236, 123] on p-accordion-header "Artists" at bounding box center [278, 126] width 155 height 14
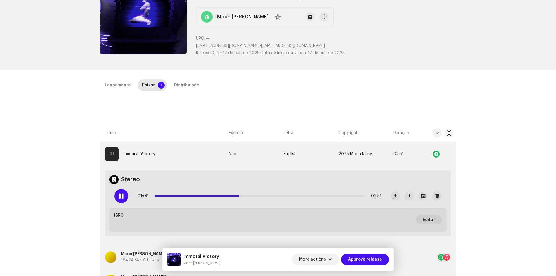
click at [411, 63] on div "Falha e retorno do lançamento para edição pelo usuário Indique um erro específi…" at bounding box center [278, 138] width 556 height 276
drag, startPoint x: 526, startPoint y: 30, endPoint x: 528, endPoint y: 19, distance: 10.3
click at [527, 25] on div "Id do lançamento: 3048245 Id do beneficiário: 684777 Sem advertências Immoral V…" at bounding box center [278, 15] width 556 height 112
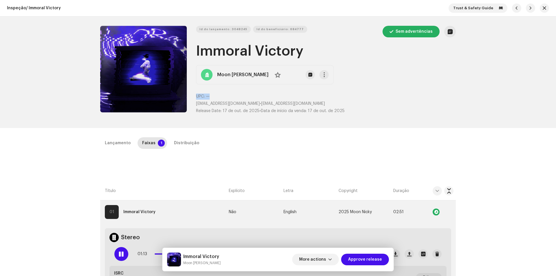
drag, startPoint x: 543, startPoint y: 10, endPoint x: 527, endPoint y: 13, distance: 16.6
click at [543, 10] on button "button" at bounding box center [544, 7] width 9 height 9
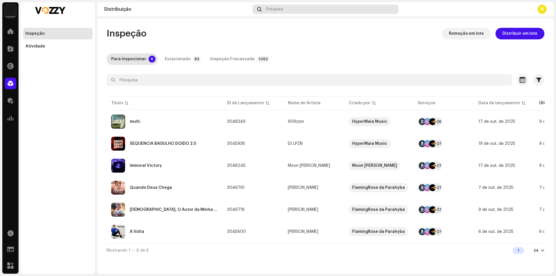
click at [313, 8] on div "Pesquisa" at bounding box center [326, 9] width 146 height 9
click at [6, 35] on div at bounding box center [11, 31] width 12 height 12
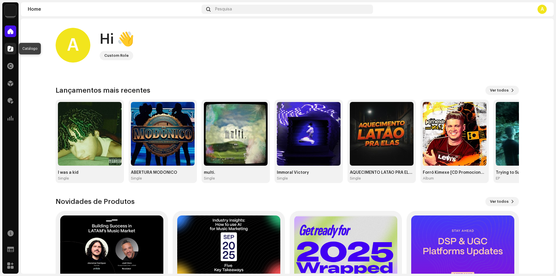
click at [7, 49] on div at bounding box center [11, 49] width 12 height 12
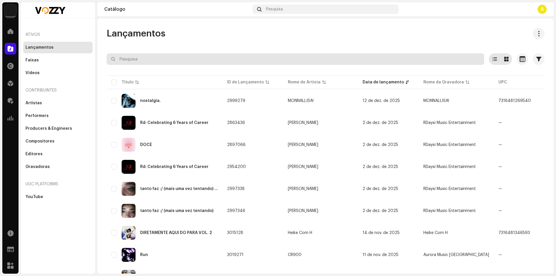
click at [181, 59] on input "text" at bounding box center [296, 59] width 378 height 12
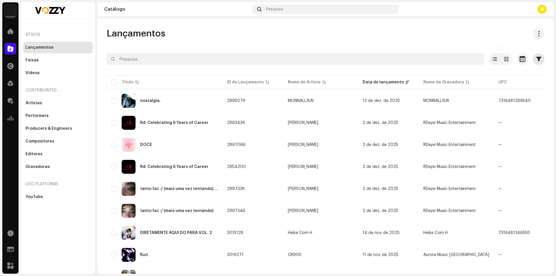
click at [533, 58] on button "button" at bounding box center [539, 59] width 12 height 12
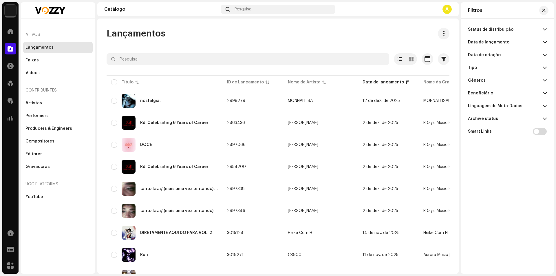
click at [543, 41] on span at bounding box center [545, 42] width 4 height 5
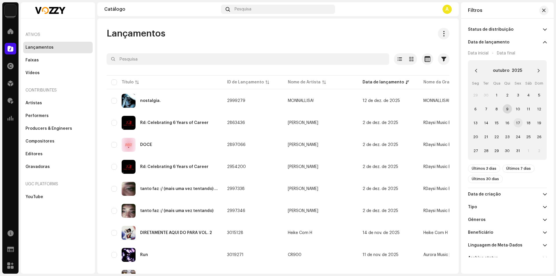
click at [516, 122] on span "17" at bounding box center [518, 122] width 9 height 9
click at [516, 124] on span "17" at bounding box center [518, 122] width 9 height 9
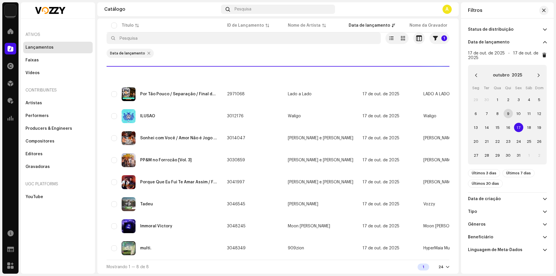
scroll to position [23, 0]
click at [517, 143] on span "24" at bounding box center [518, 141] width 9 height 9
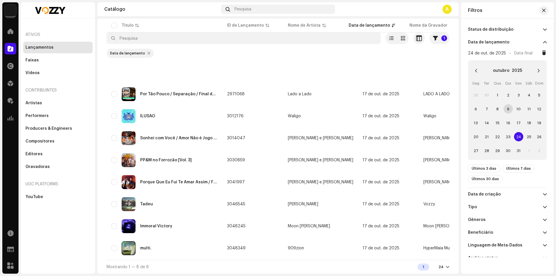
click at [515, 136] on span "24" at bounding box center [518, 136] width 9 height 9
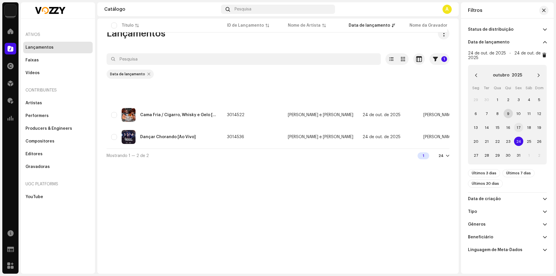
click at [515, 127] on span "17" at bounding box center [518, 127] width 9 height 9
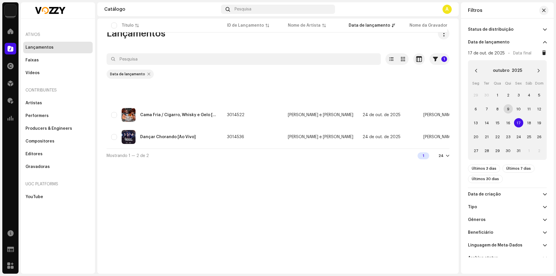
click at [517, 124] on span "17" at bounding box center [518, 122] width 9 height 9
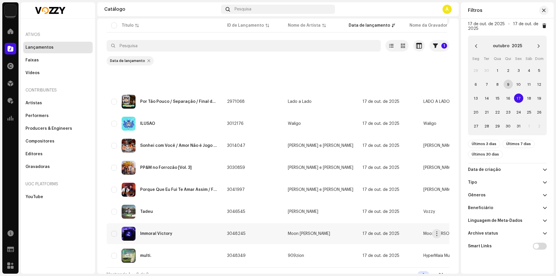
scroll to position [23, 0]
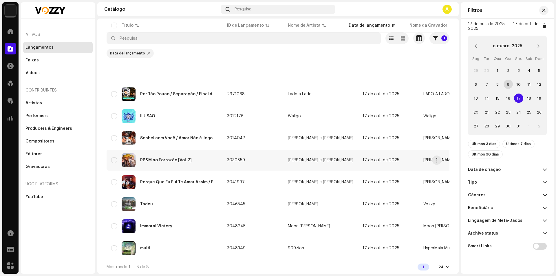
click at [206, 161] on div "PP&M no Forrozão [Vol. 3]" at bounding box center [164, 160] width 107 height 14
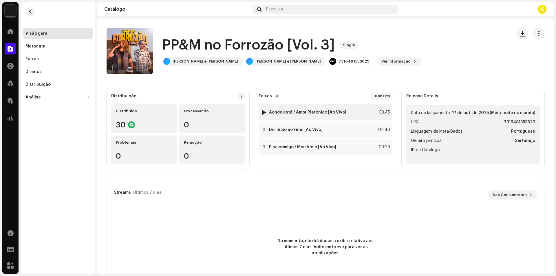
click at [262, 113] on div at bounding box center [264, 112] width 4 height 5
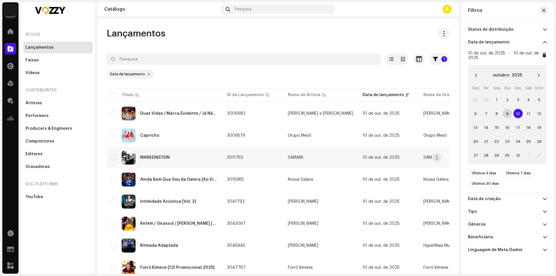
scroll to position [22, 0]
